Goal: Check status: Check status

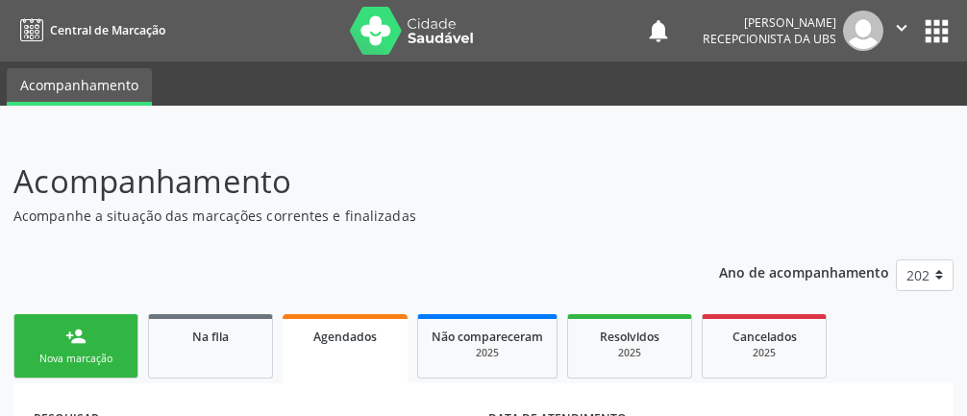
scroll to position [383, 0]
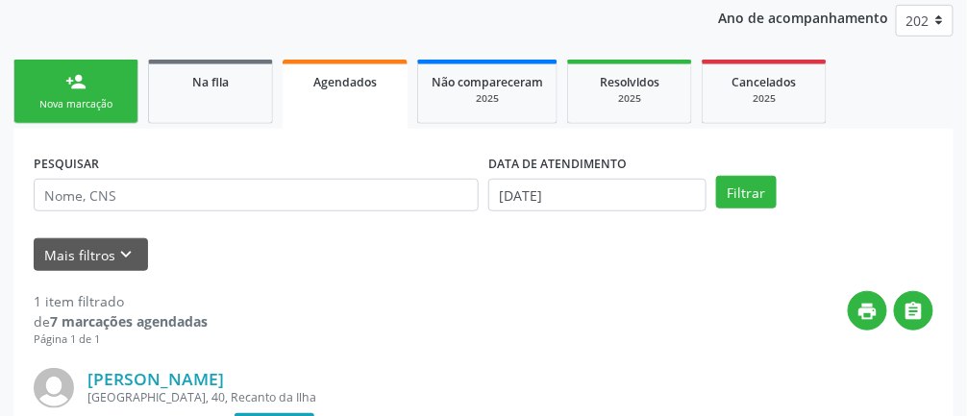
click at [354, 112] on link "Agendados" at bounding box center [345, 94] width 125 height 69
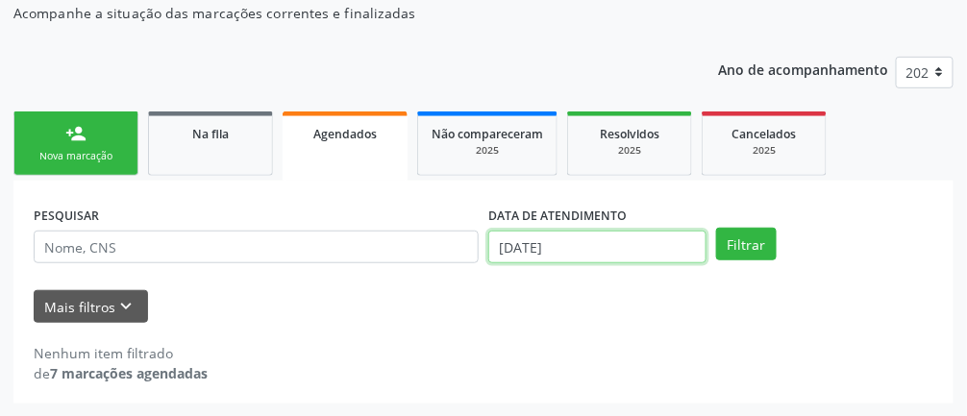
click at [567, 213] on body "Central de Marcação notifications [PERSON_NAME] Recepcionista da UBS  Configur…" at bounding box center [483, 5] width 967 height 416
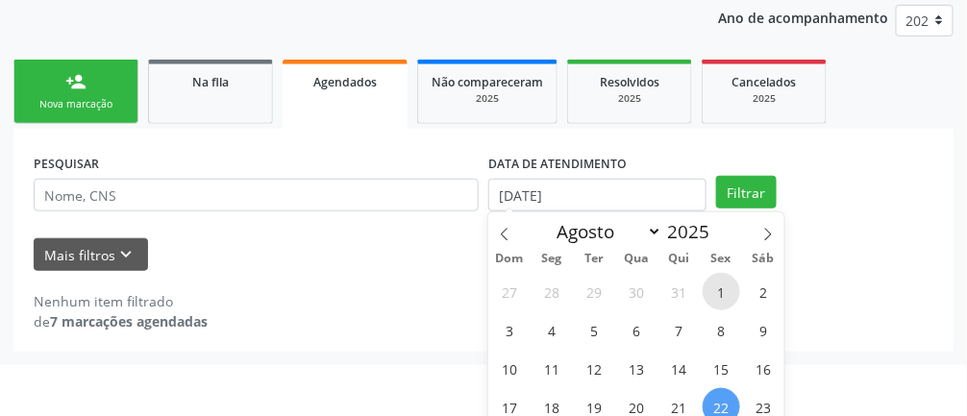
click at [721, 292] on span "1" at bounding box center [722, 292] width 38 height 38
type input "[DATE]"
click at [722, 407] on span "22" at bounding box center [722, 407] width 38 height 38
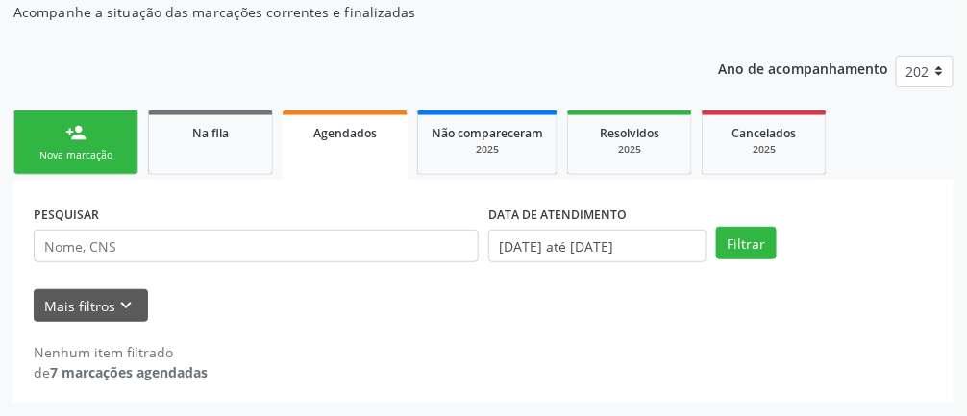
scroll to position [203, 0]
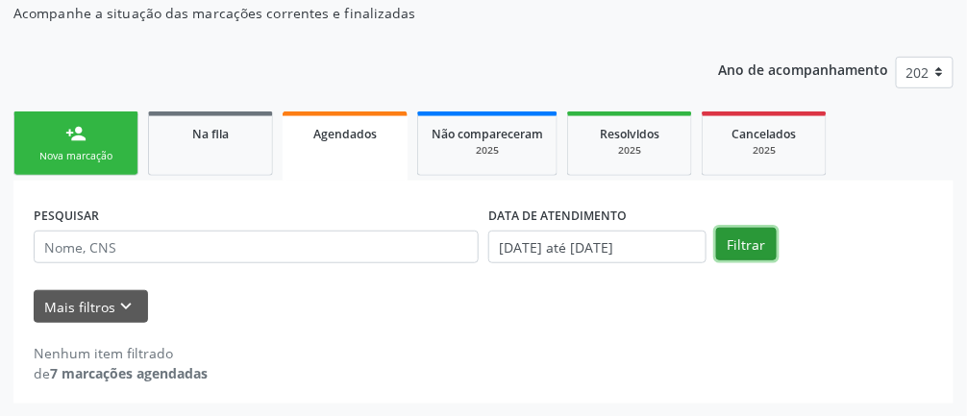
click at [749, 249] on button "Filtrar" at bounding box center [746, 244] width 61 height 33
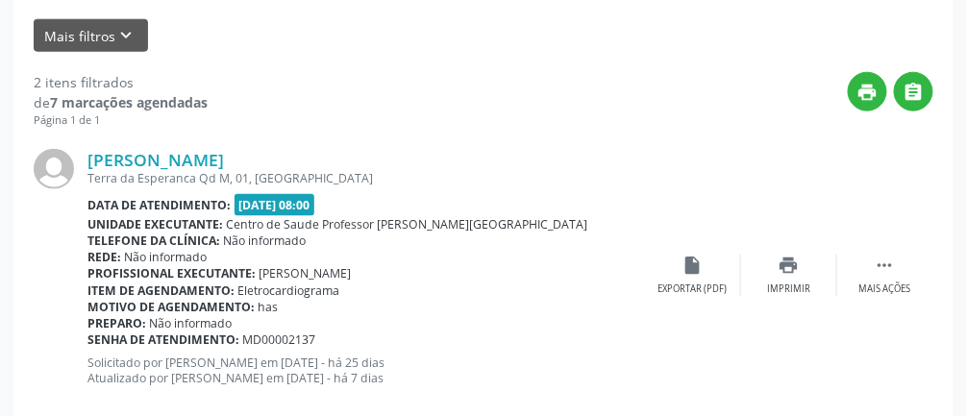
scroll to position [473, 0]
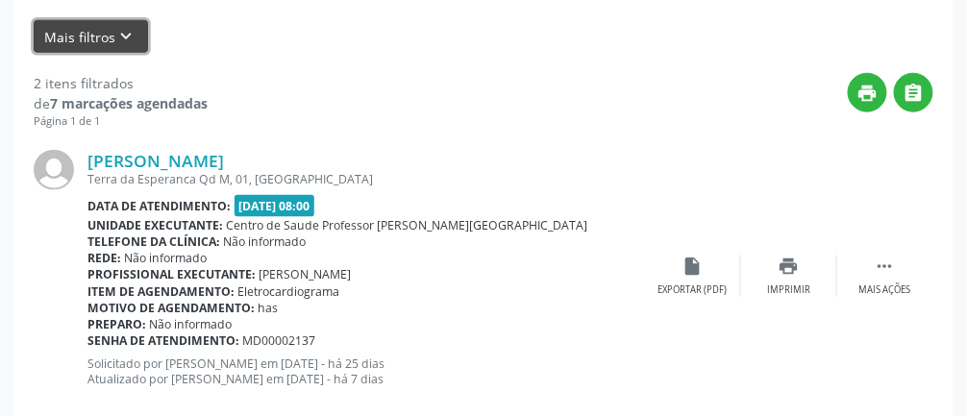
click at [127, 30] on icon "keyboard_arrow_down" at bounding box center [126, 36] width 21 height 21
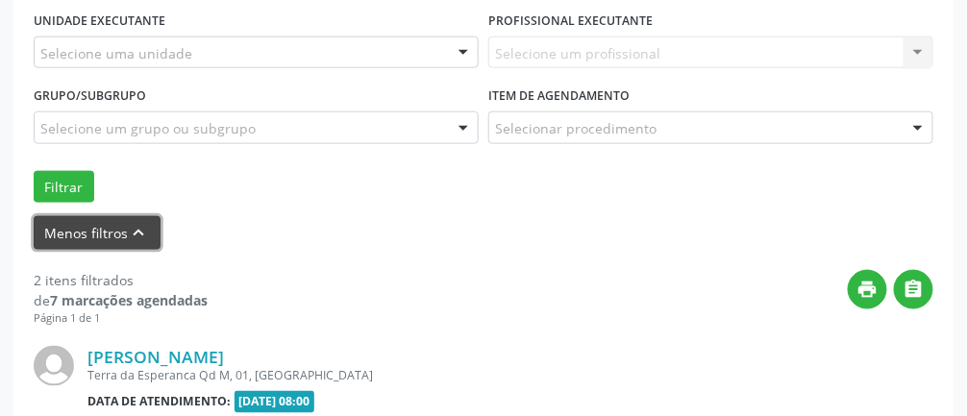
click at [144, 222] on icon "keyboard_arrow_up" at bounding box center [139, 232] width 21 height 21
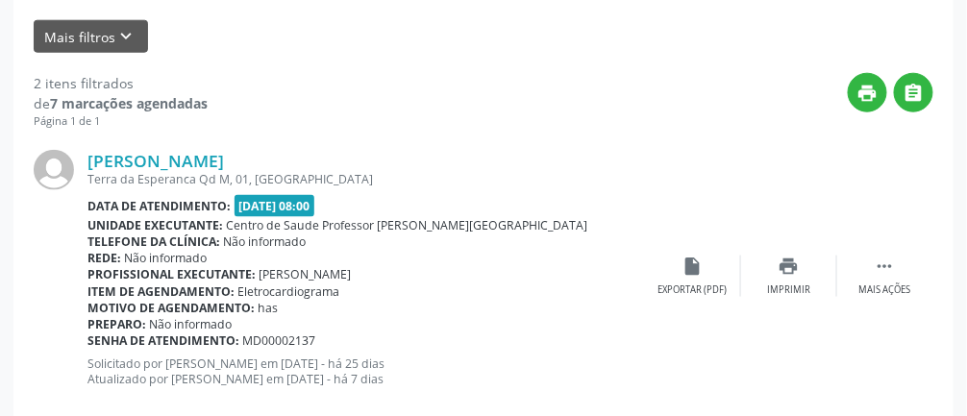
click at [197, 239] on b "Telefone da clínica:" at bounding box center [154, 242] width 133 height 16
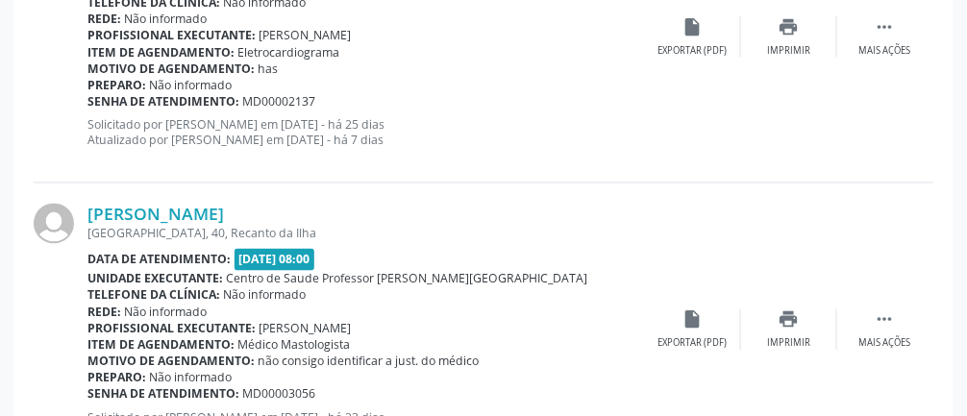
scroll to position [716, 0]
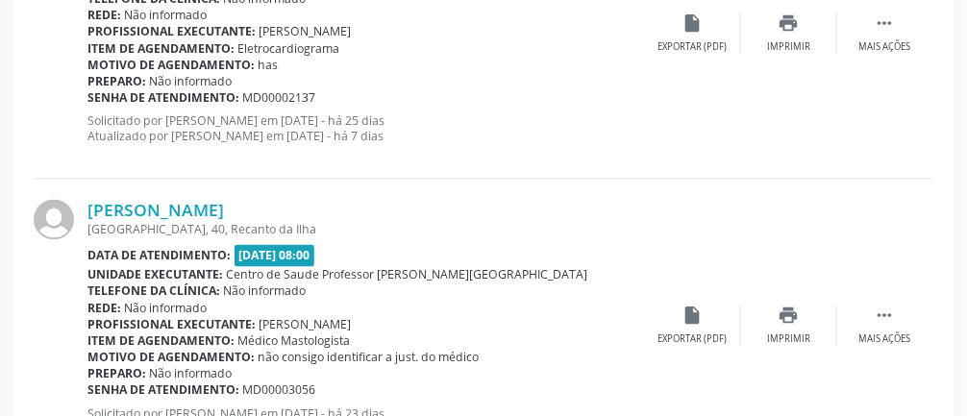
click at [224, 206] on link "[PERSON_NAME]" at bounding box center [156, 210] width 137 height 21
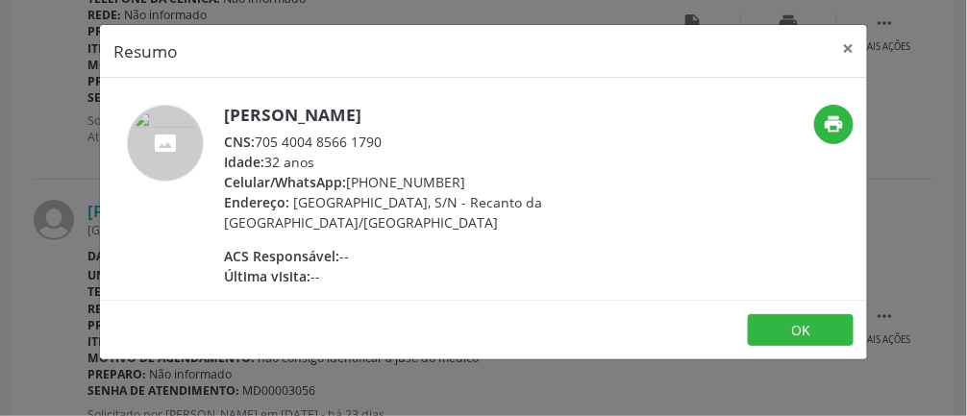
copy div "705 4004 8566 1790"
